Goal: Task Accomplishment & Management: Complete application form

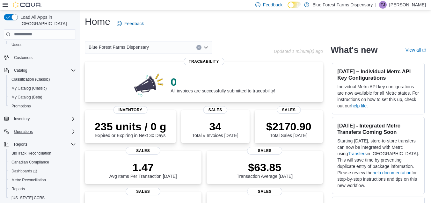
scroll to position [45, 0]
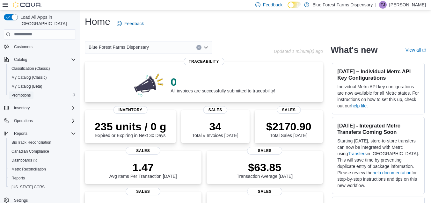
click at [25, 92] on span "Promotions" at bounding box center [20, 95] width 19 height 8
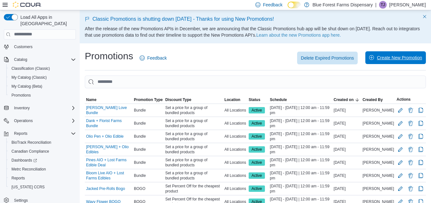
click at [396, 57] on span "Create New Promotion" at bounding box center [399, 58] width 45 height 6
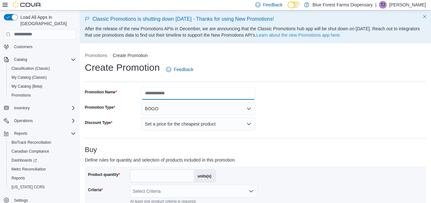
click at [185, 94] on input "Promotion Name" at bounding box center [198, 93] width 114 height 13
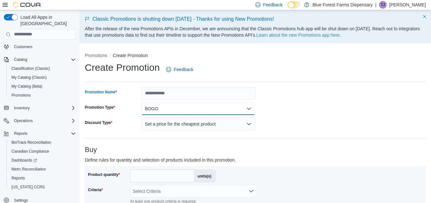
click at [157, 111] on button "BOGO" at bounding box center [198, 108] width 114 height 13
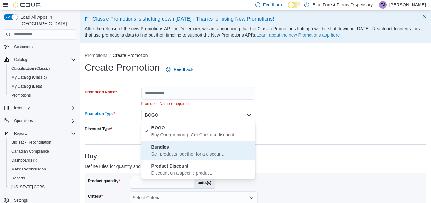
click at [158, 151] on p "Sell products together for a discount." at bounding box center [201, 154] width 101 height 6
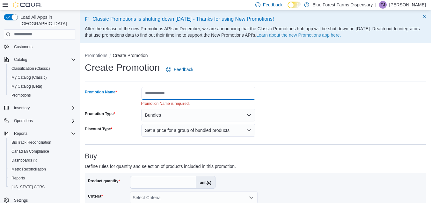
click at [153, 93] on input "Promotion Name" at bounding box center [198, 93] width 114 height 13
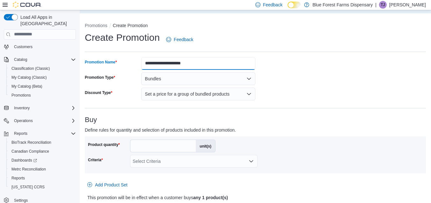
scroll to position [33, 0]
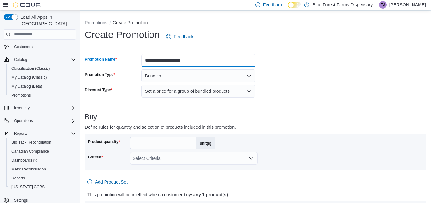
type input "**********"
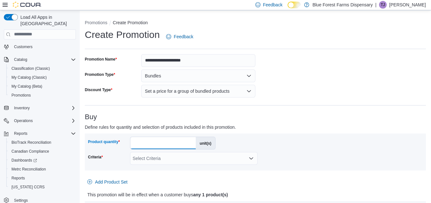
click at [144, 143] on input "*" at bounding box center [162, 143] width 65 height 12
type input "*"
click at [146, 157] on div "Select Criteria" at bounding box center [194, 158] width 128 height 13
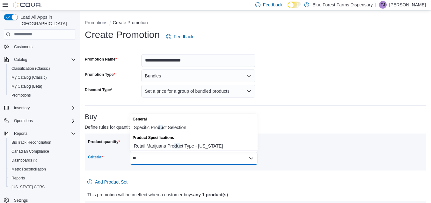
type input "*"
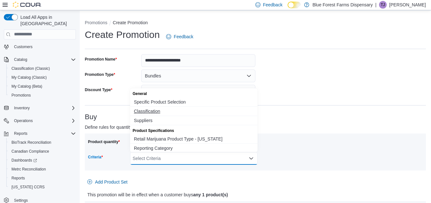
click at [145, 112] on span "Classification" at bounding box center [194, 111] width 120 height 6
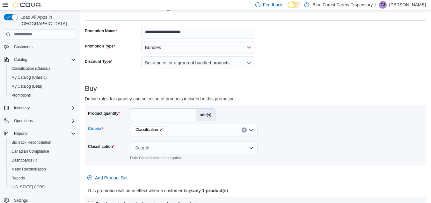
scroll to position [63, 0]
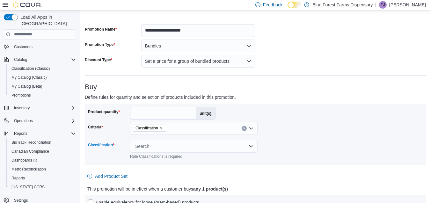
click at [141, 146] on div "Search" at bounding box center [194, 146] width 128 height 13
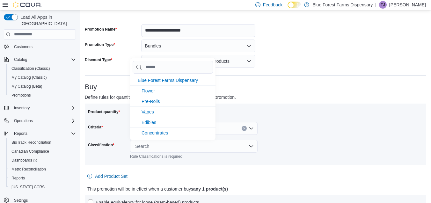
click at [124, 146] on div "Classification" at bounding box center [108, 149] width 40 height 19
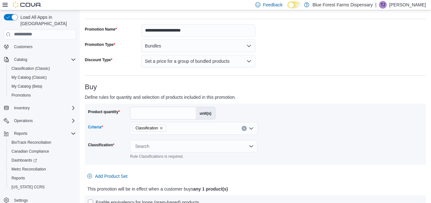
click at [146, 132] on div "Classification" at bounding box center [194, 128] width 128 height 13
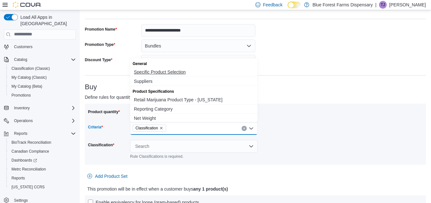
click at [161, 69] on span "Specific Product Selection" at bounding box center [194, 72] width 120 height 6
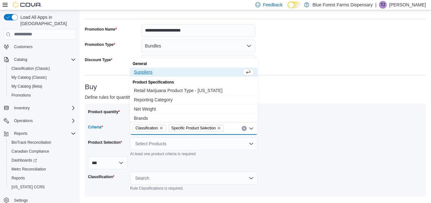
click at [163, 128] on icon "Remove Classification from selection in this group" at bounding box center [161, 128] width 4 height 4
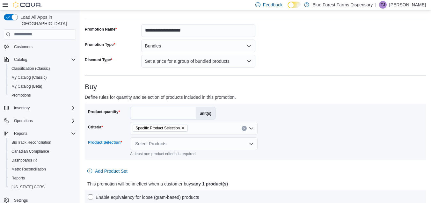
click at [161, 144] on div "Select Products" at bounding box center [194, 143] width 128 height 13
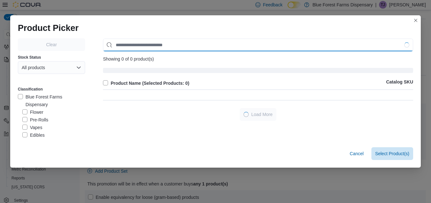
click at [140, 48] on input "Use aria labels when no actual label is in use" at bounding box center [258, 45] width 310 height 13
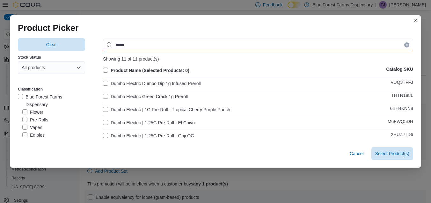
type input "*****"
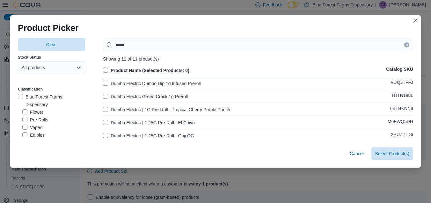
click at [107, 84] on label "Dumbo Electric Dumbo Dip 1g Infused Preroll" at bounding box center [152, 84] width 98 height 8
click at [381, 155] on span "Select 1 Product(s)" at bounding box center [390, 153] width 38 height 6
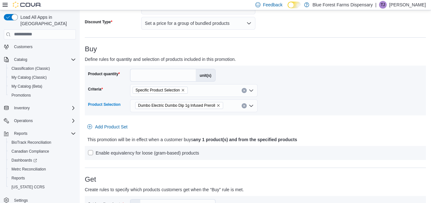
scroll to position [104, 0]
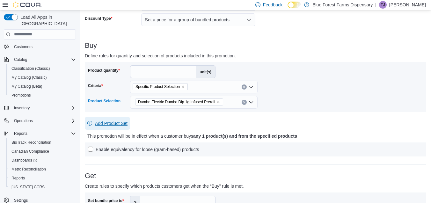
click at [101, 121] on span "Add Product Set" at bounding box center [111, 123] width 33 height 6
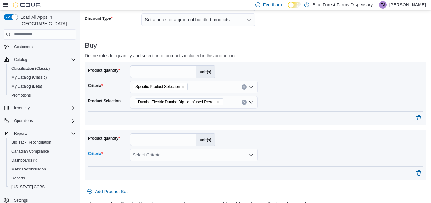
click at [155, 152] on div "Select Criteria" at bounding box center [194, 155] width 128 height 13
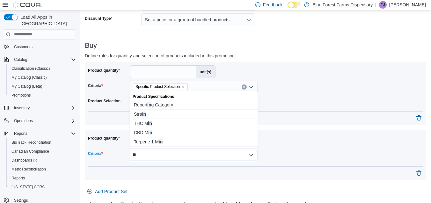
type input "*"
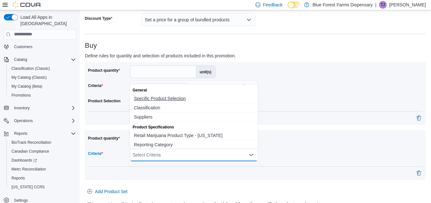
click at [138, 96] on span "Specific Product Selection" at bounding box center [194, 98] width 120 height 6
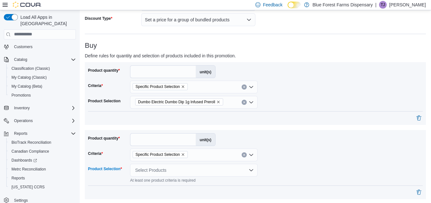
click at [153, 168] on div "Select Products" at bounding box center [194, 170] width 128 height 13
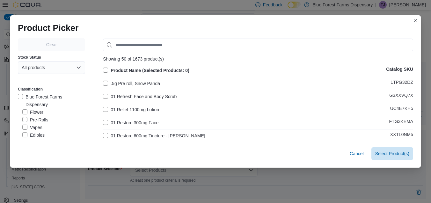
click at [142, 44] on input "Use aria labels when no actual label is in use" at bounding box center [258, 45] width 310 height 13
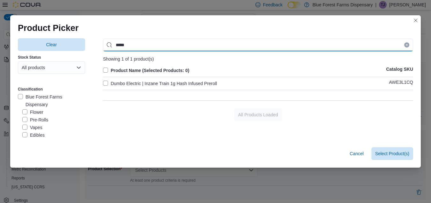
type input "*****"
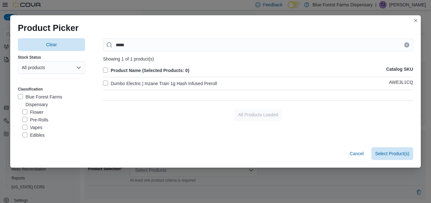
click at [132, 81] on label "Dumbo Electric | Inzane Train 1g Hash Infused Preroll" at bounding box center [160, 84] width 114 height 8
click at [392, 156] on span "Select 1 Product(s)" at bounding box center [390, 153] width 38 height 6
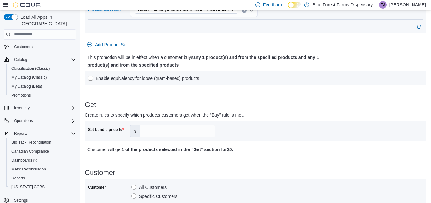
scroll to position [271, 0]
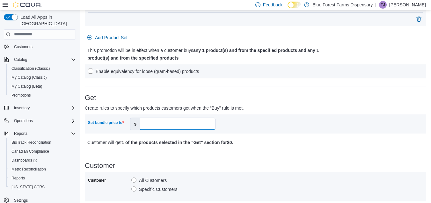
click at [178, 126] on input "Set bundle price to" at bounding box center [177, 124] width 75 height 12
click at [256, 148] on div "**********" at bounding box center [255, 94] width 341 height 557
click at [176, 125] on input "*****" at bounding box center [177, 124] width 75 height 12
type input "*****"
click at [203, 156] on div "**********" at bounding box center [255, 94] width 341 height 557
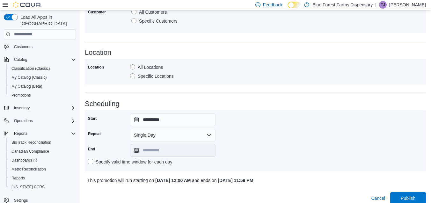
scroll to position [446, 0]
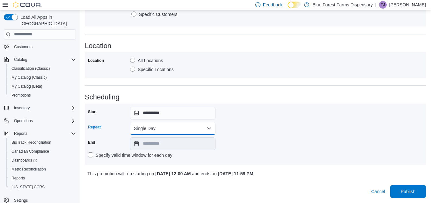
click at [191, 126] on button "Single Day" at bounding box center [172, 128] width 85 height 13
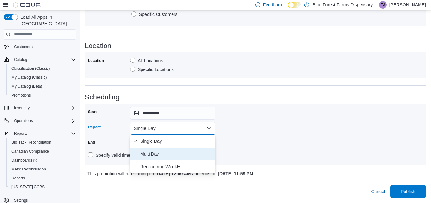
click at [179, 150] on span "Multi Day" at bounding box center [176, 154] width 73 height 8
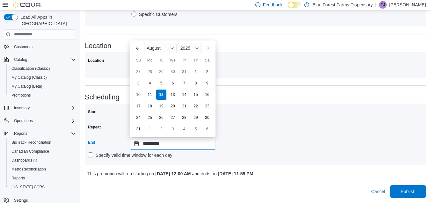
click at [184, 145] on input "**********" at bounding box center [172, 143] width 85 height 13
click at [204, 47] on button "Next month" at bounding box center [208, 48] width 10 height 10
type input "**********"
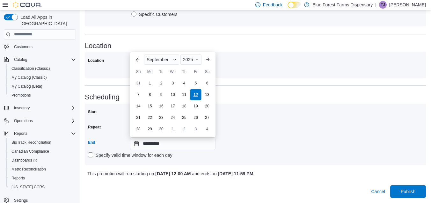
click at [195, 92] on div "12" at bounding box center [195, 94] width 11 height 11
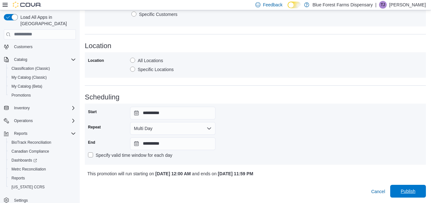
click at [399, 189] on span "Publish" at bounding box center [408, 191] width 28 height 13
